Goal: Transaction & Acquisition: Download file/media

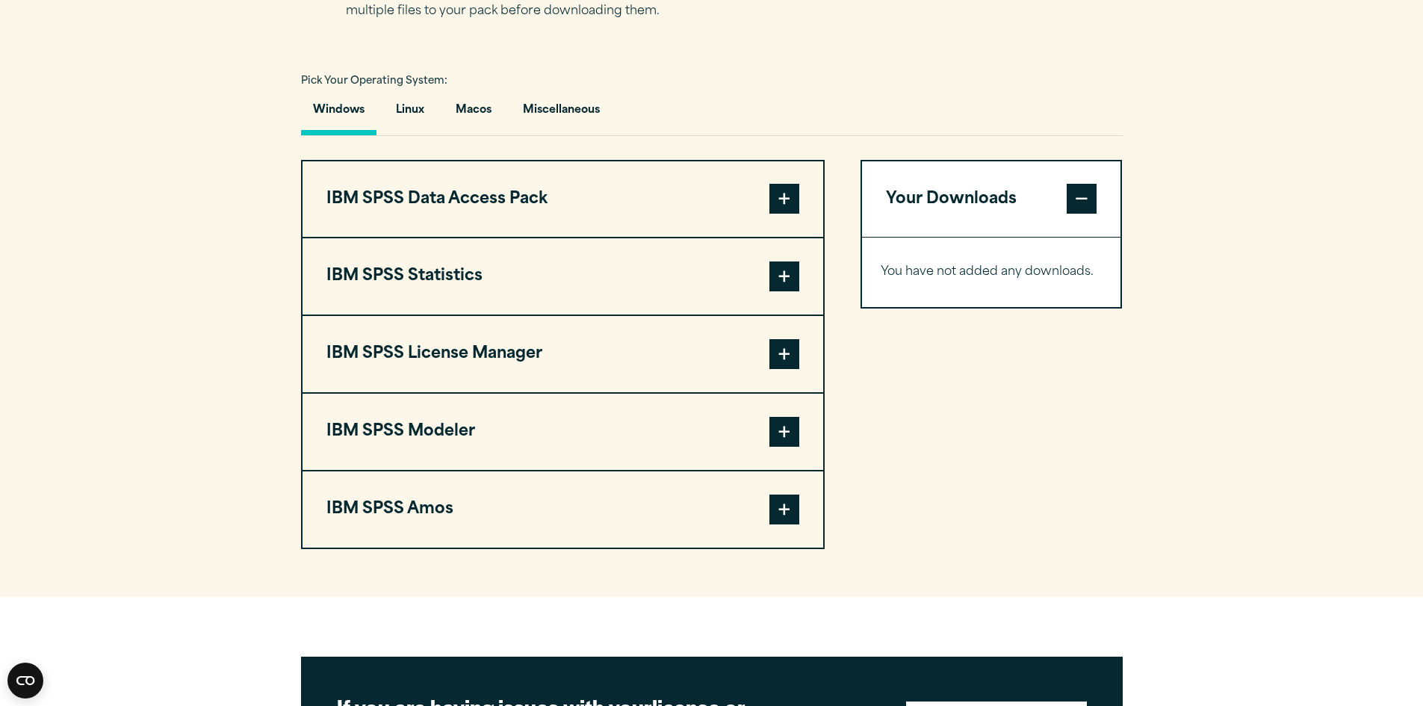
scroll to position [1046, 0]
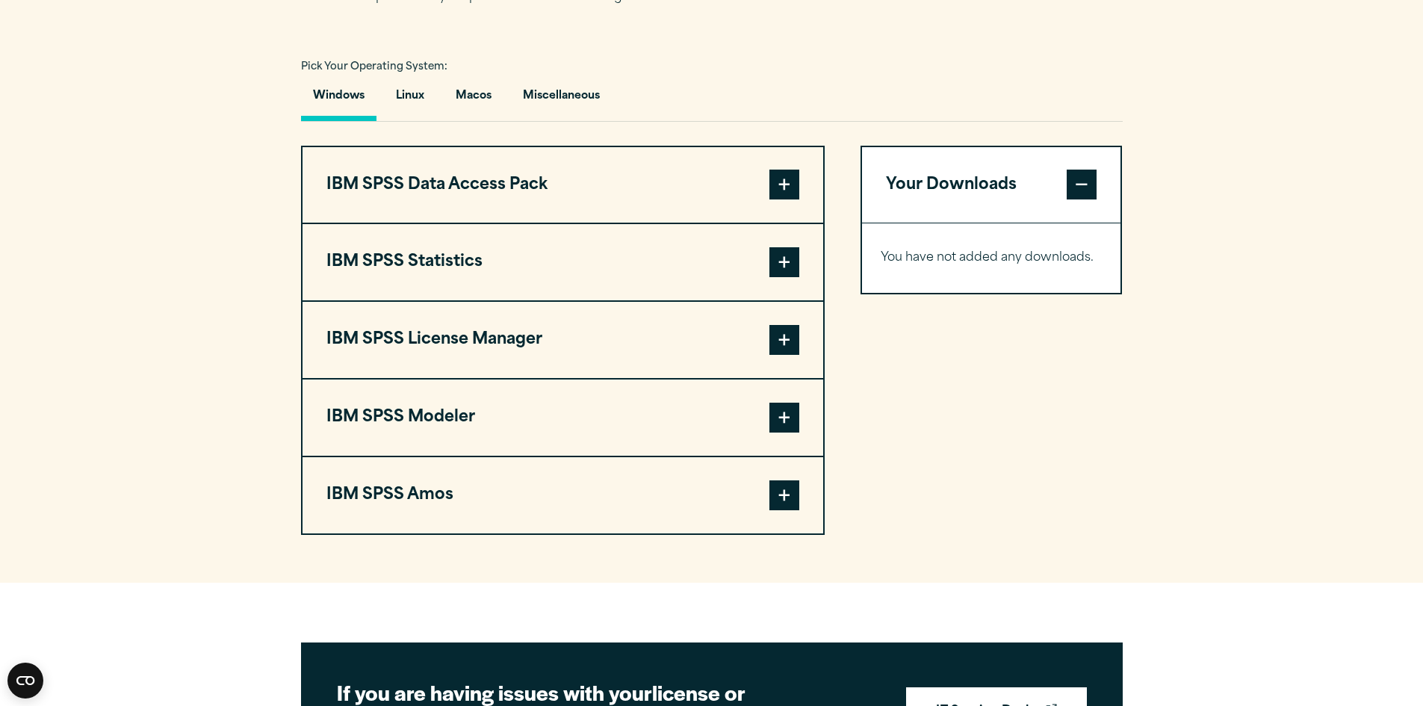
drag, startPoint x: 679, startPoint y: 290, endPoint x: 734, endPoint y: 290, distance: 54.5
click at [684, 289] on button "IBM SPSS Statistics" at bounding box center [563, 262] width 521 height 76
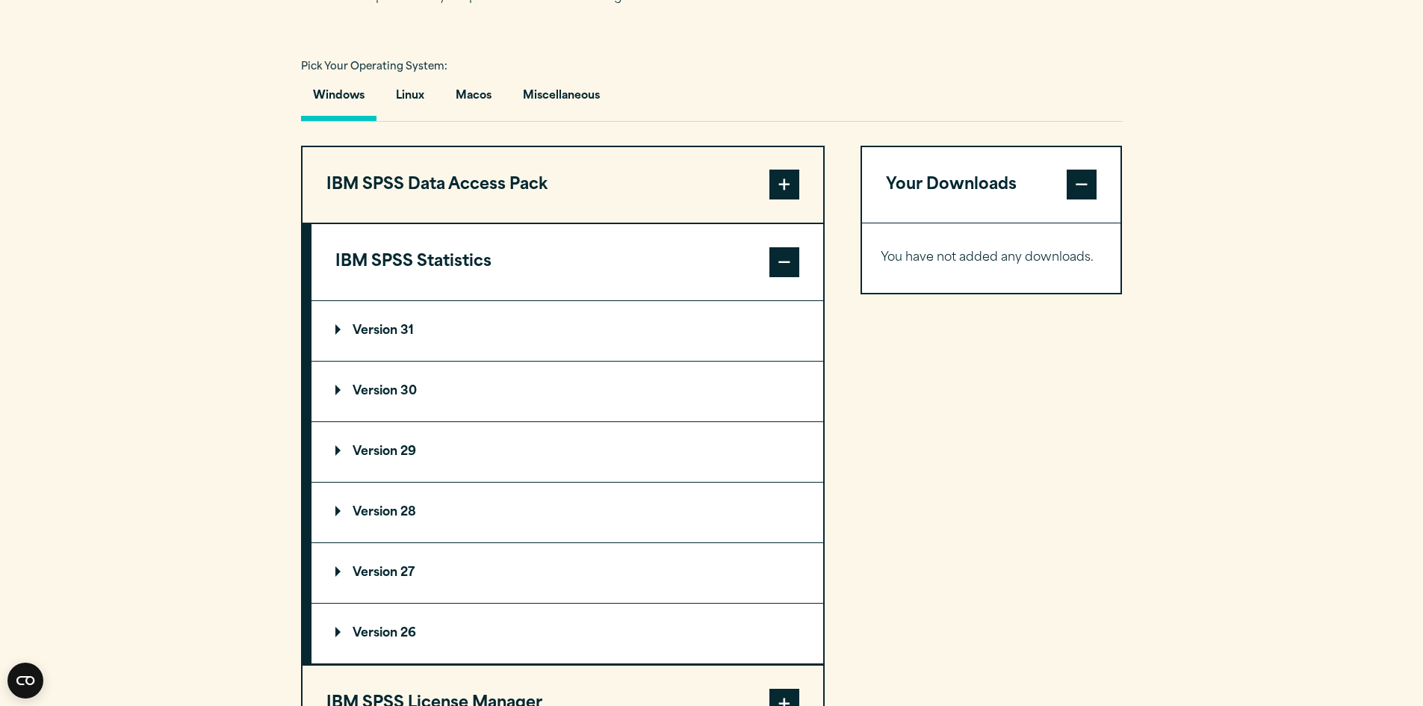
click at [390, 337] on p "Version 31" at bounding box center [375, 331] width 78 height 12
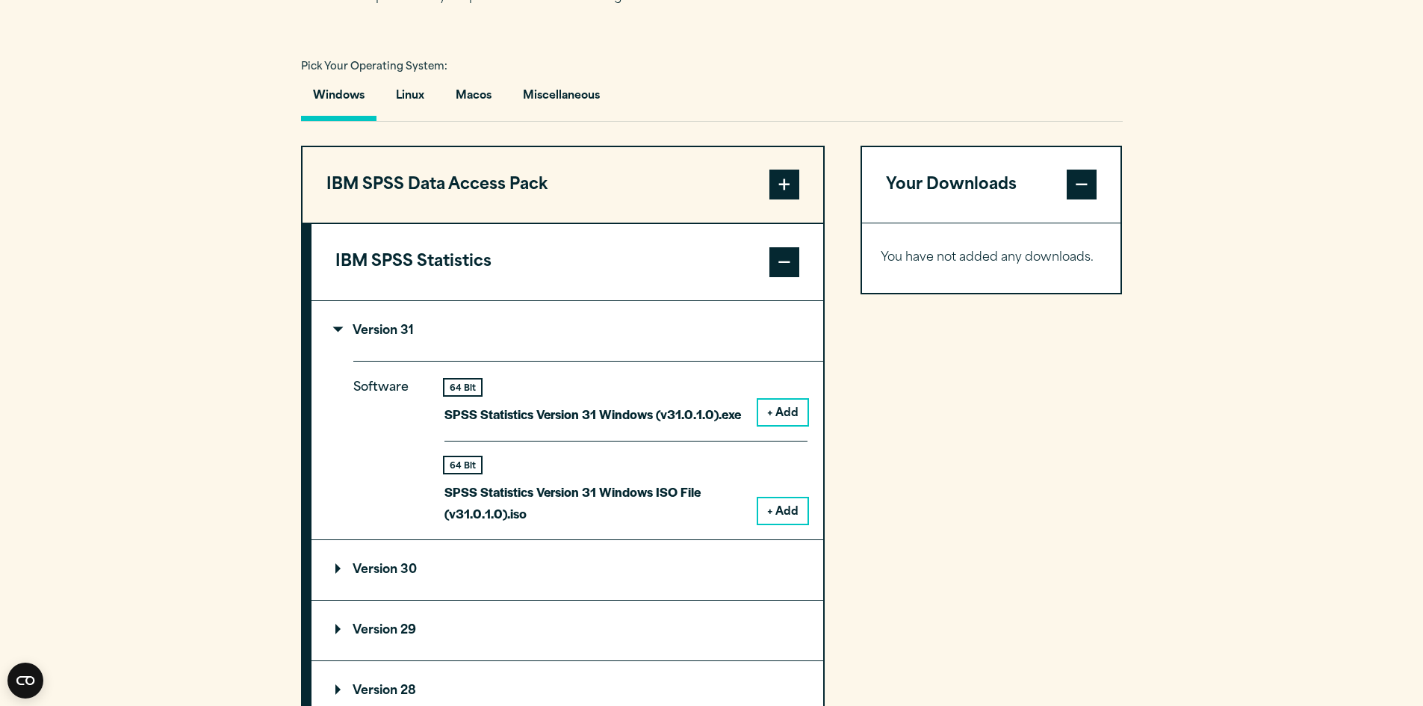
click at [776, 425] on button "+ Add" at bounding box center [782, 412] width 49 height 25
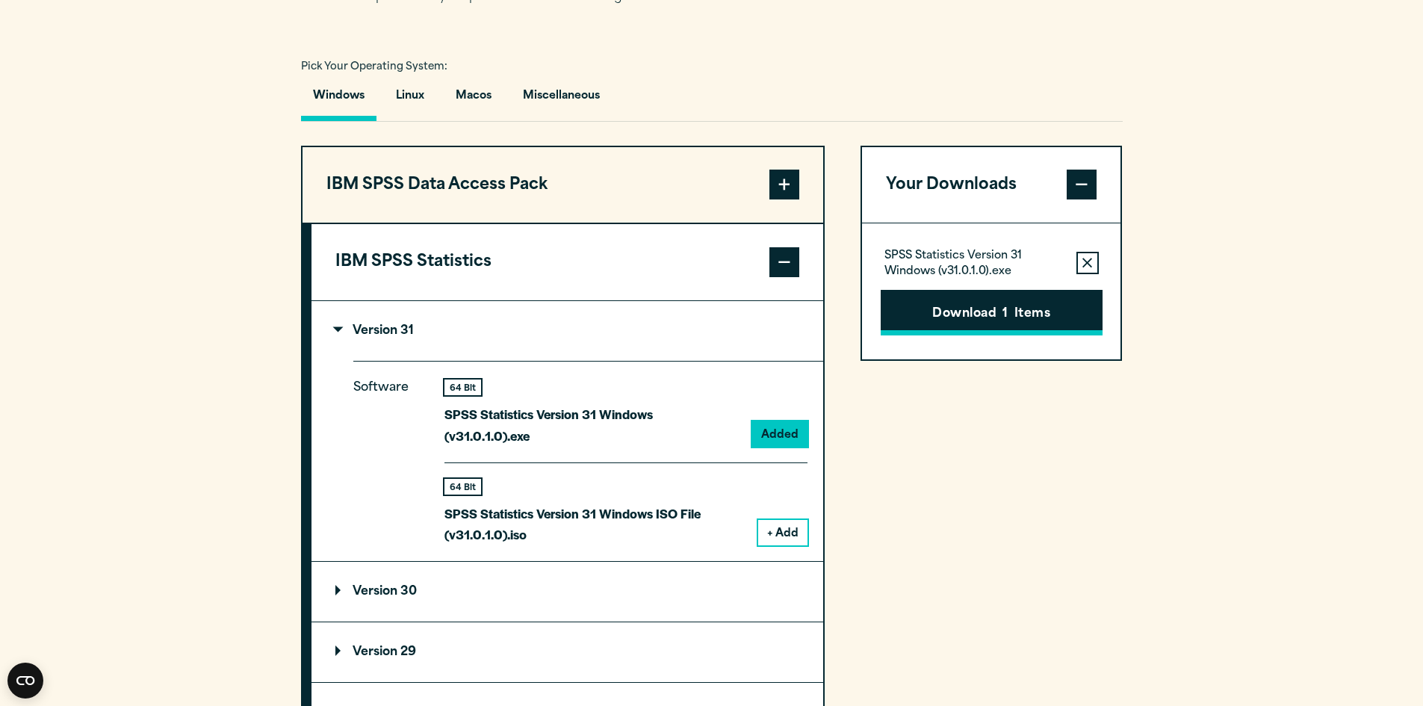
click at [984, 328] on button "Download 1 Items" at bounding box center [992, 313] width 222 height 46
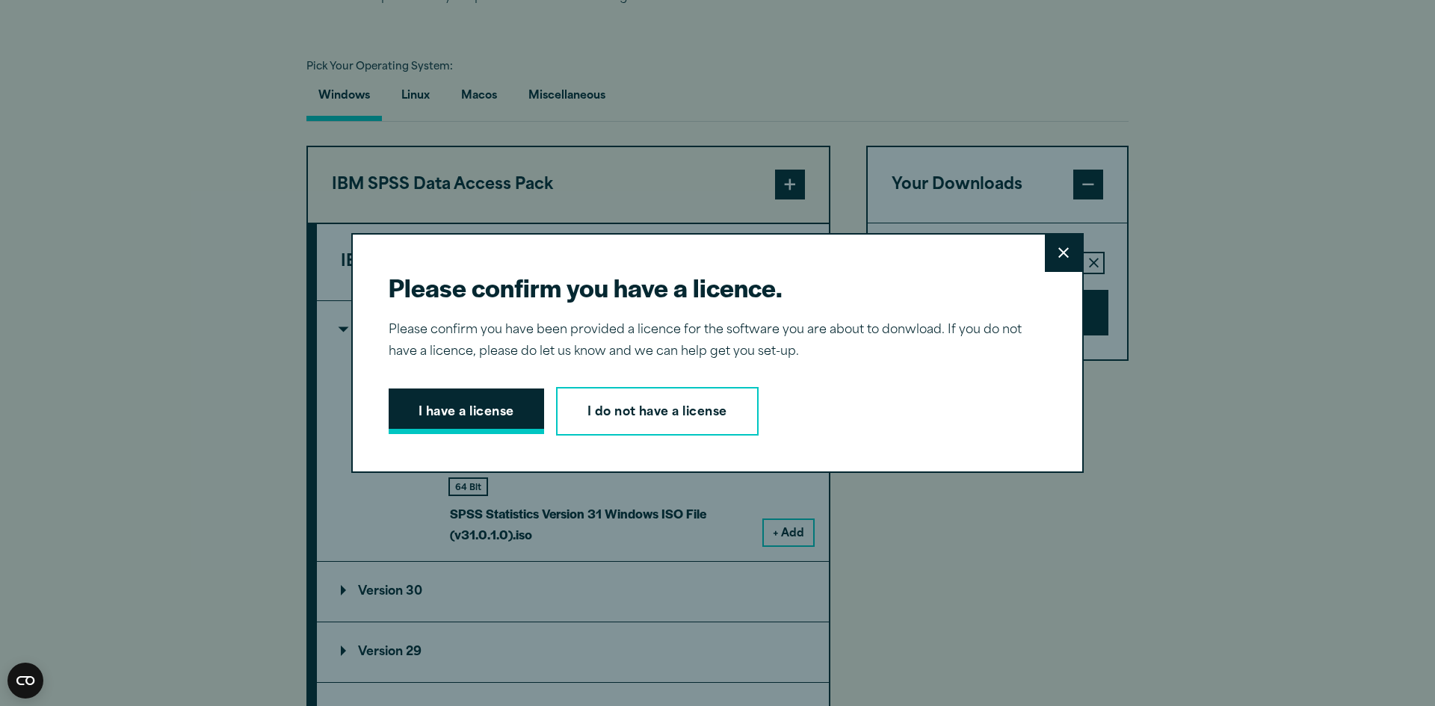
click at [501, 429] on button "I have a license" at bounding box center [466, 412] width 155 height 46
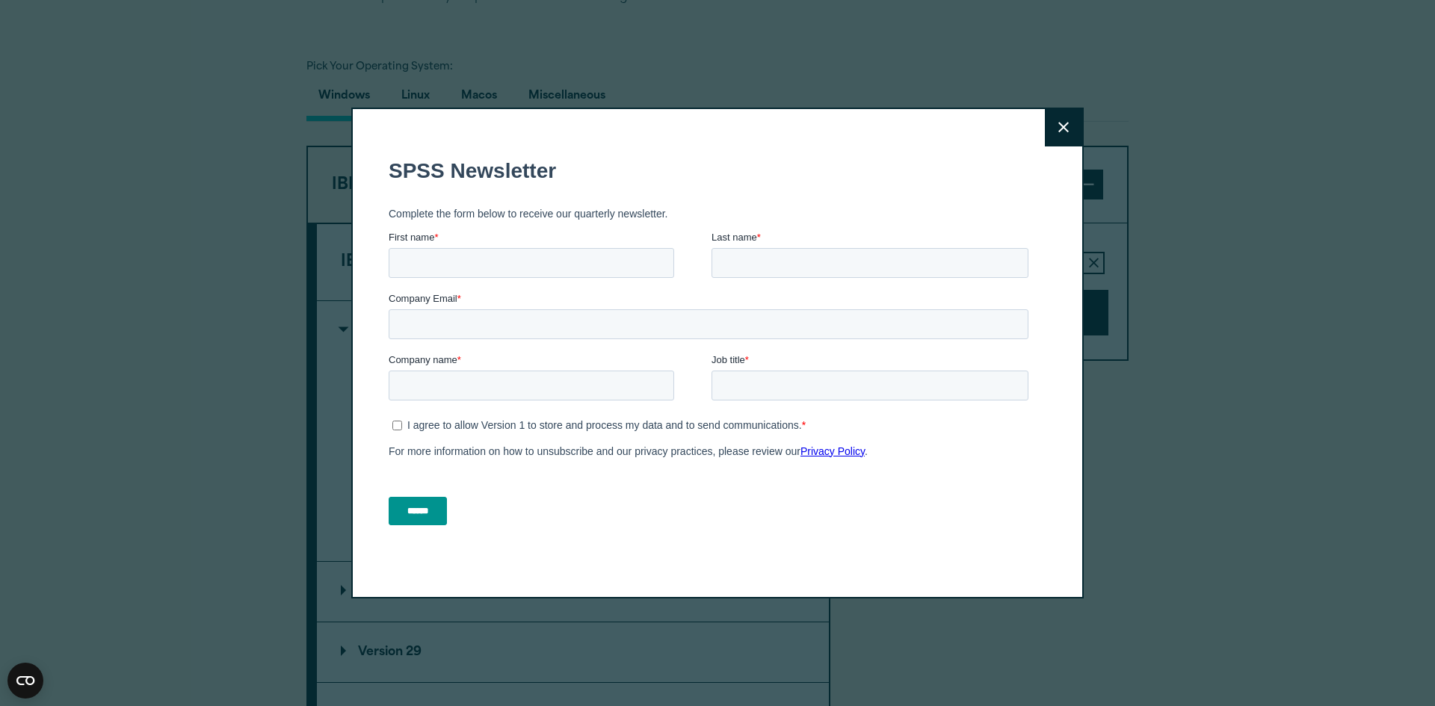
click at [457, 268] on input "First name *" at bounding box center [531, 262] width 285 height 30
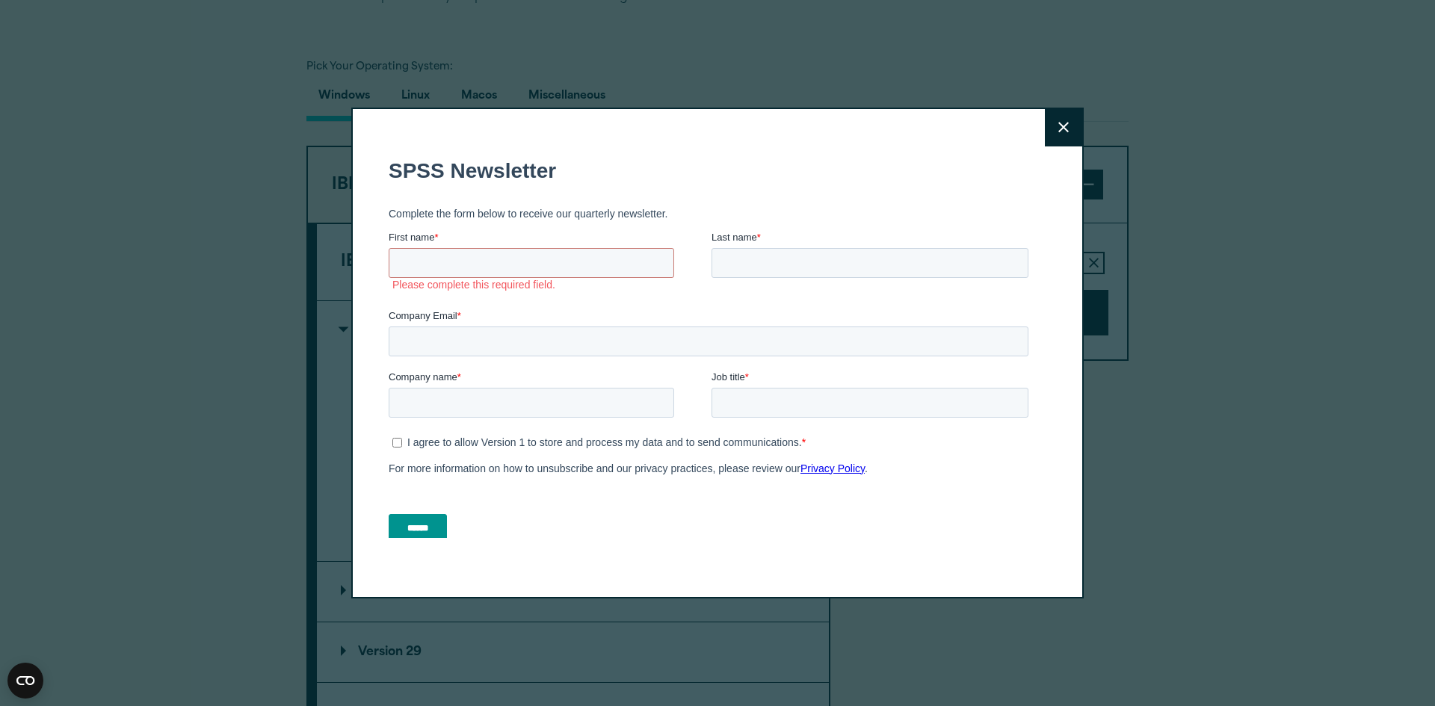
click at [1063, 129] on button "Close" at bounding box center [1063, 127] width 37 height 37
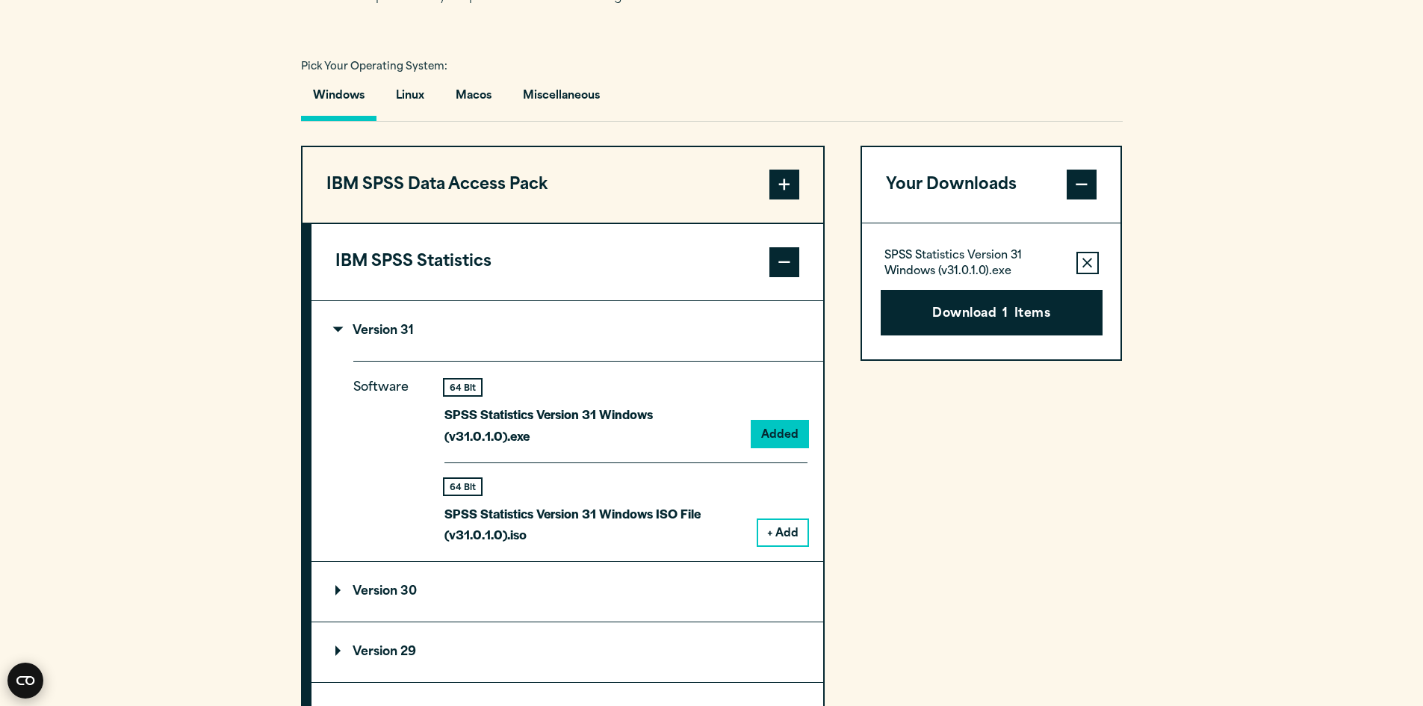
click at [28, 684] on icon "Open CMP widget" at bounding box center [25, 680] width 18 height 9
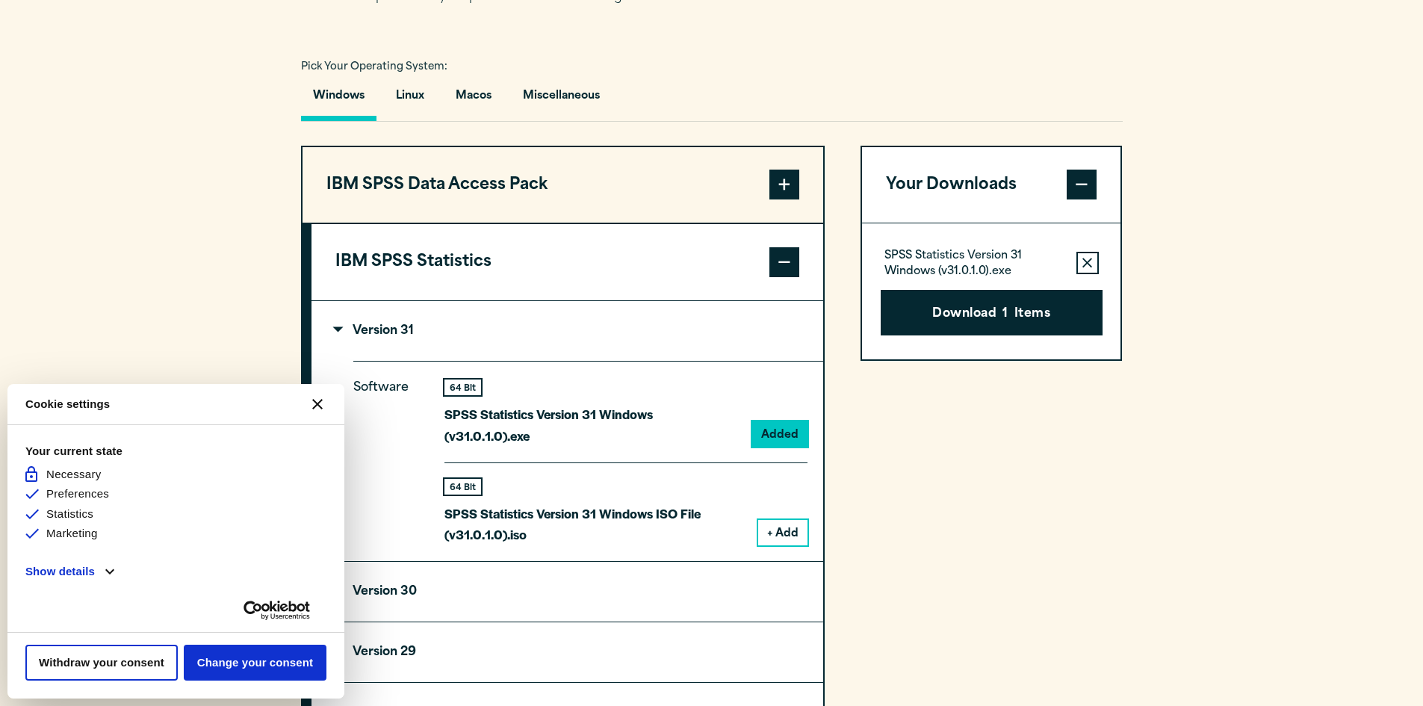
click at [229, 441] on div "Your current state Allowed and not customizable Necessary Allowed Preferences A…" at bounding box center [176, 529] width 328 height 198
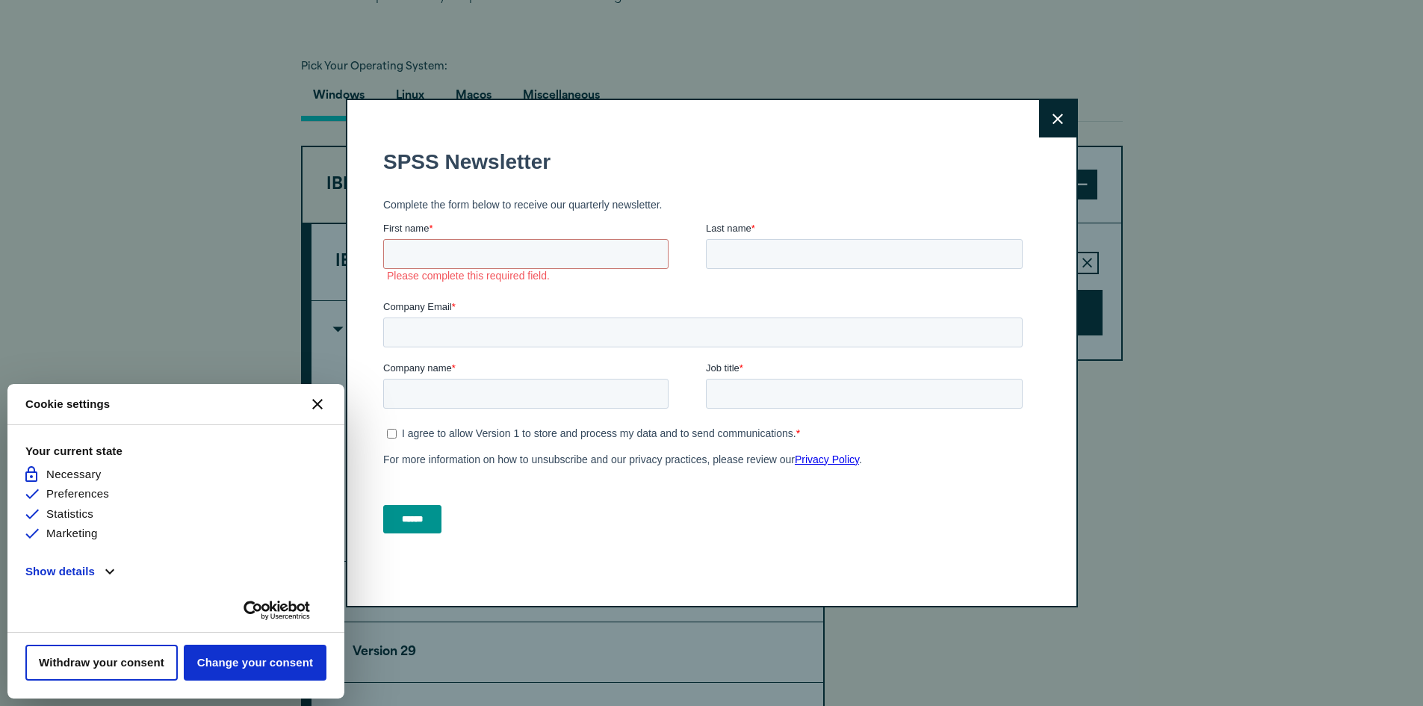
click at [307, 404] on button "[#WIDGET_ICON_CROSS#]" at bounding box center [318, 404] width 36 height 36
